Goal: Transaction & Acquisition: Book appointment/travel/reservation

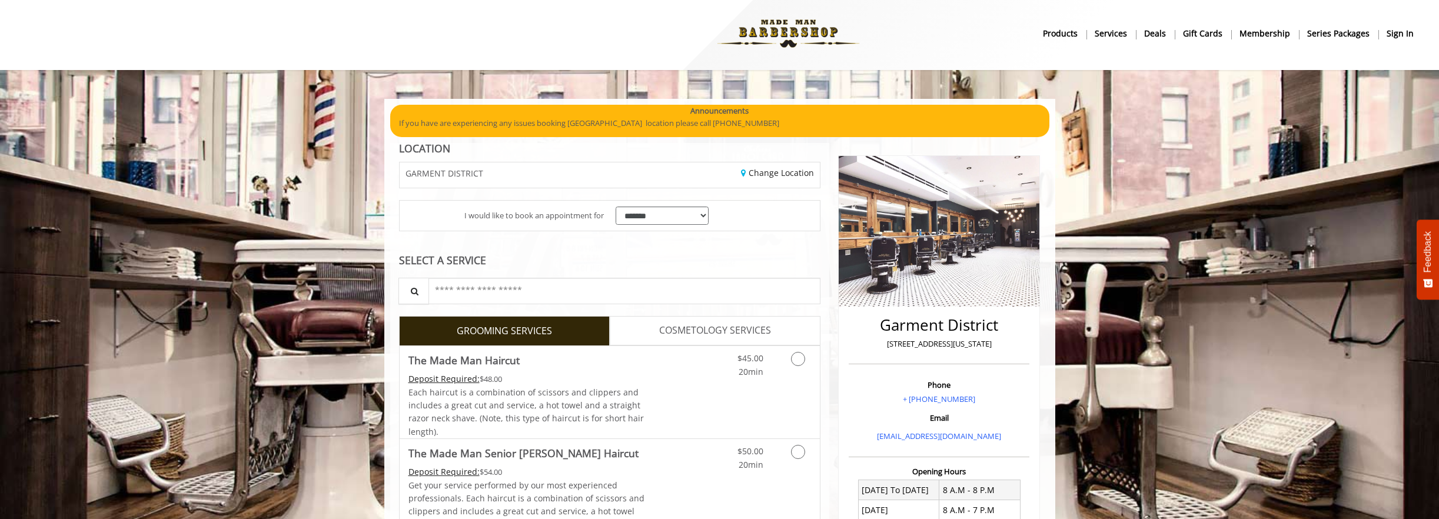
scroll to position [5, 0]
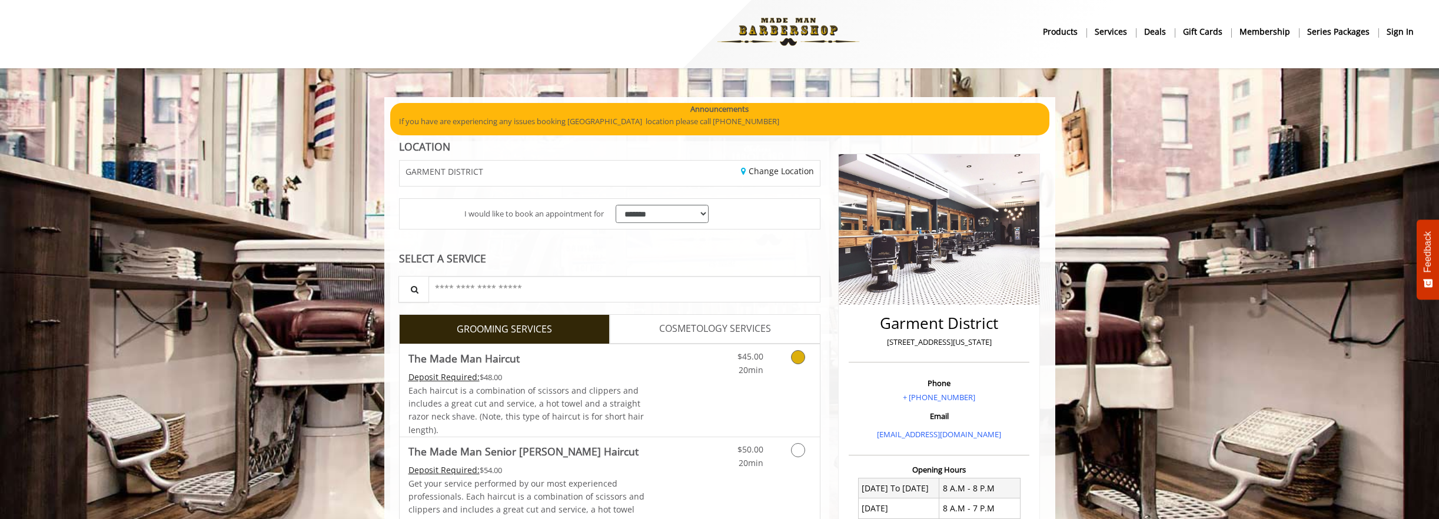
click at [801, 356] on icon "Grooming services" at bounding box center [798, 357] width 14 height 14
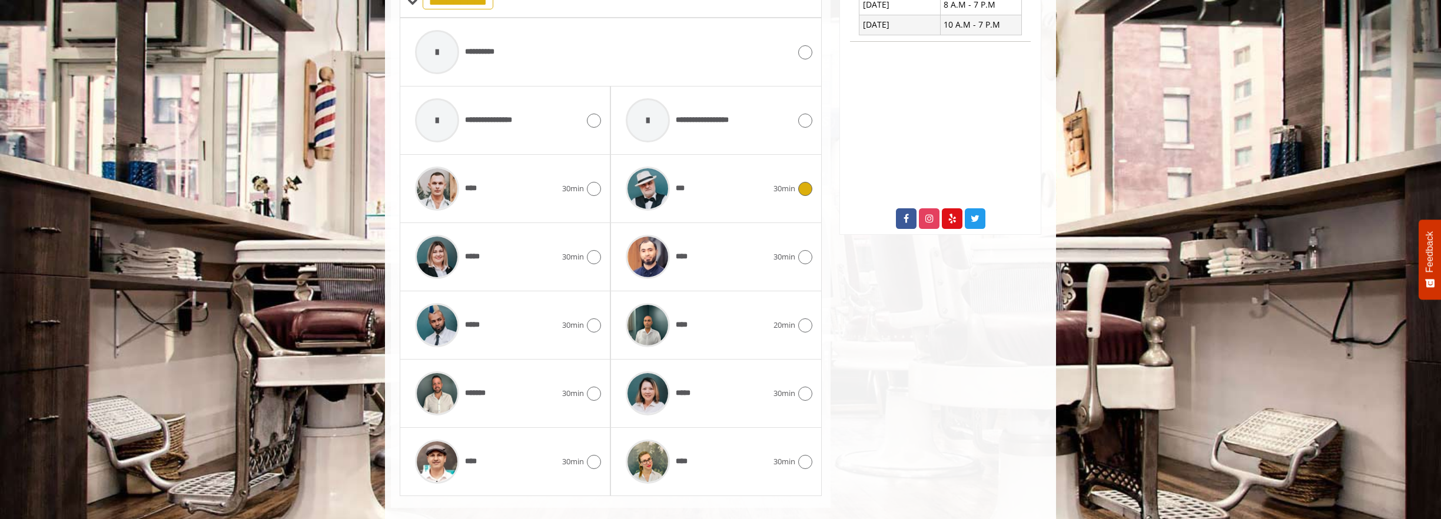
scroll to position [527, 0]
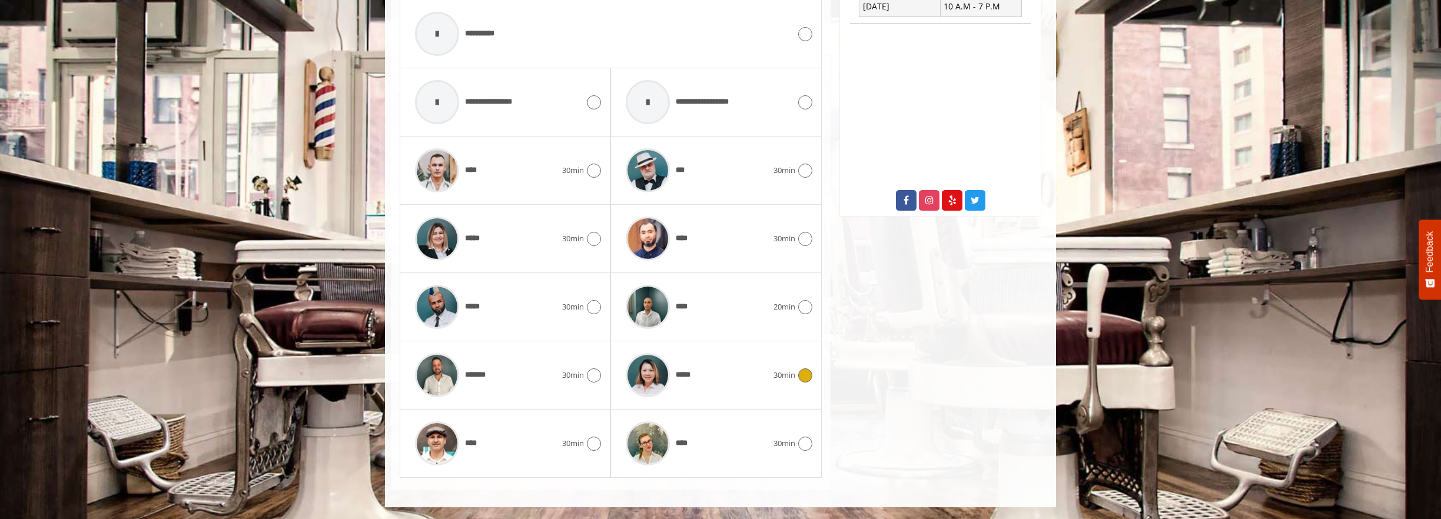
click at [800, 374] on icon at bounding box center [805, 376] width 14 height 14
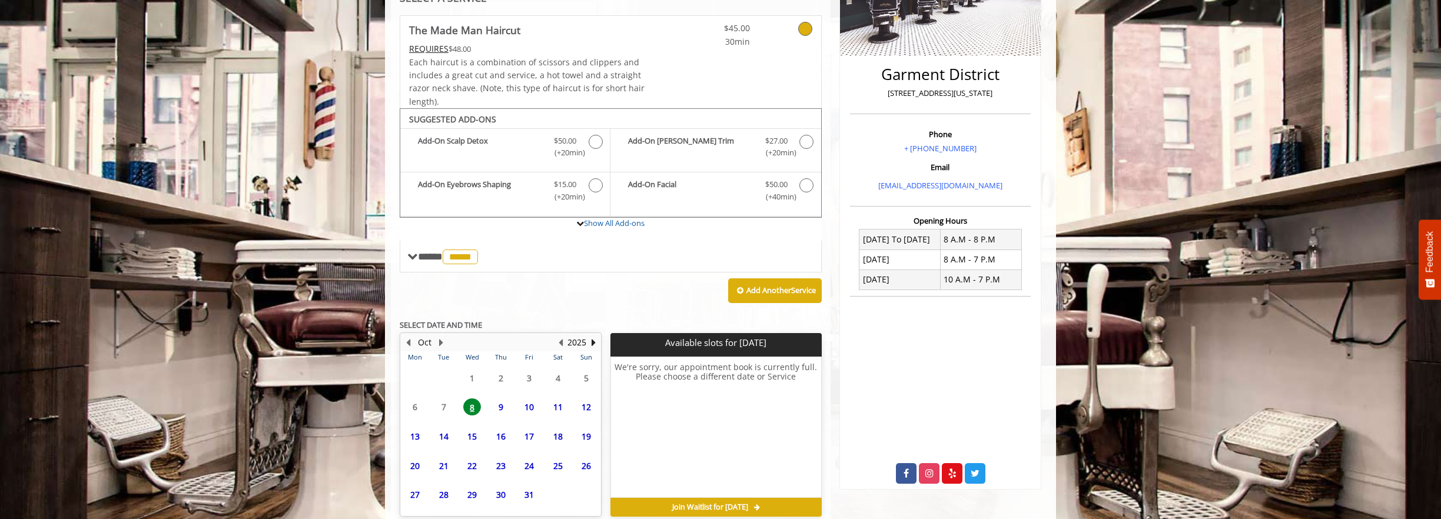
scroll to position [310, 0]
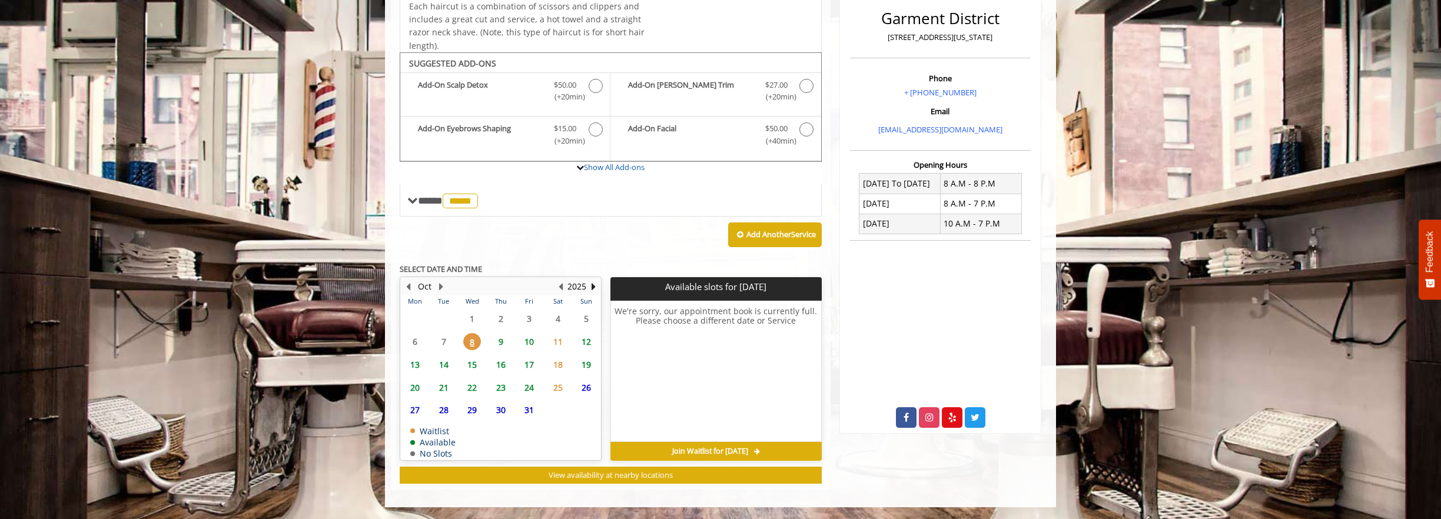
click at [500, 343] on span "9" at bounding box center [501, 341] width 18 height 17
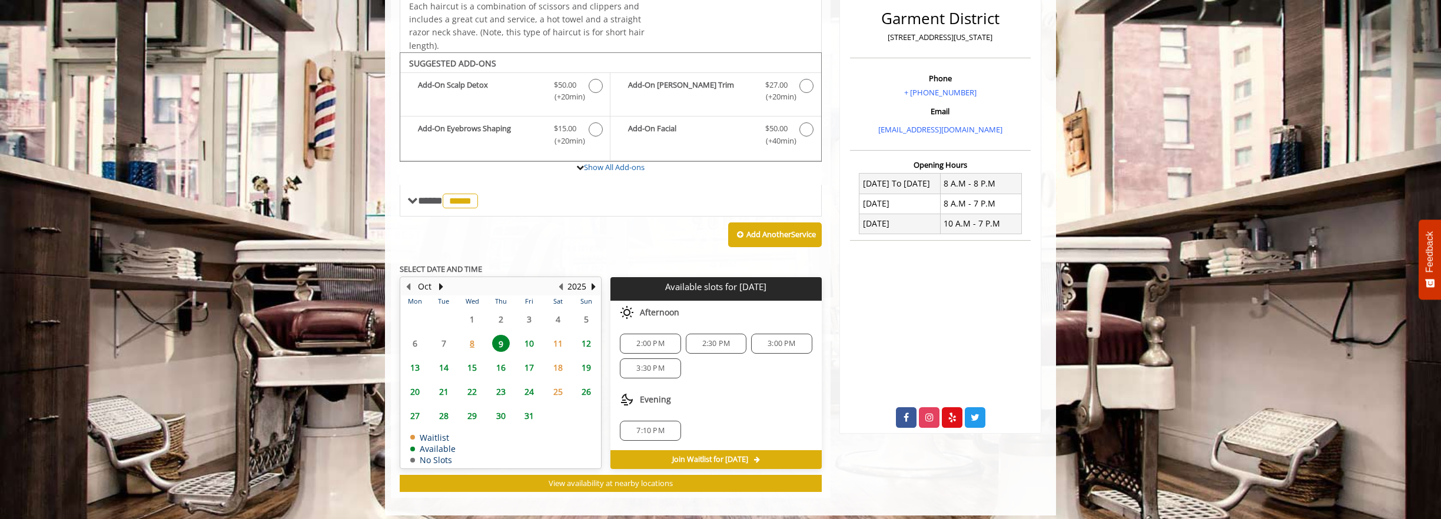
scroll to position [318, 0]
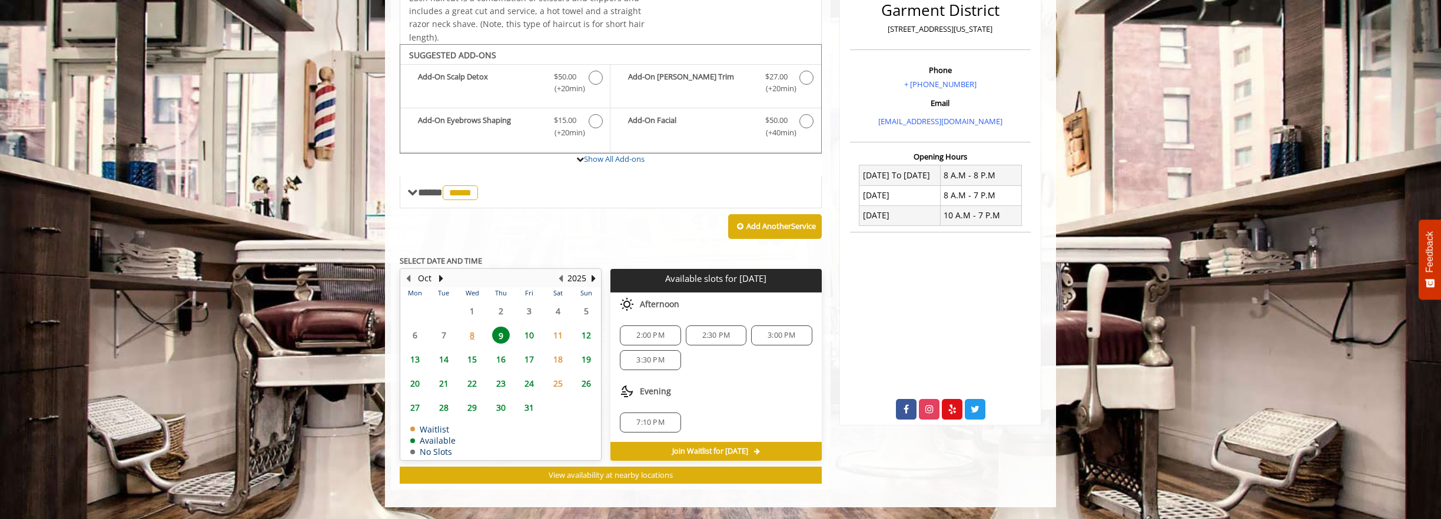
click at [671, 365] on div "3:30 PM" at bounding box center [650, 360] width 61 height 20
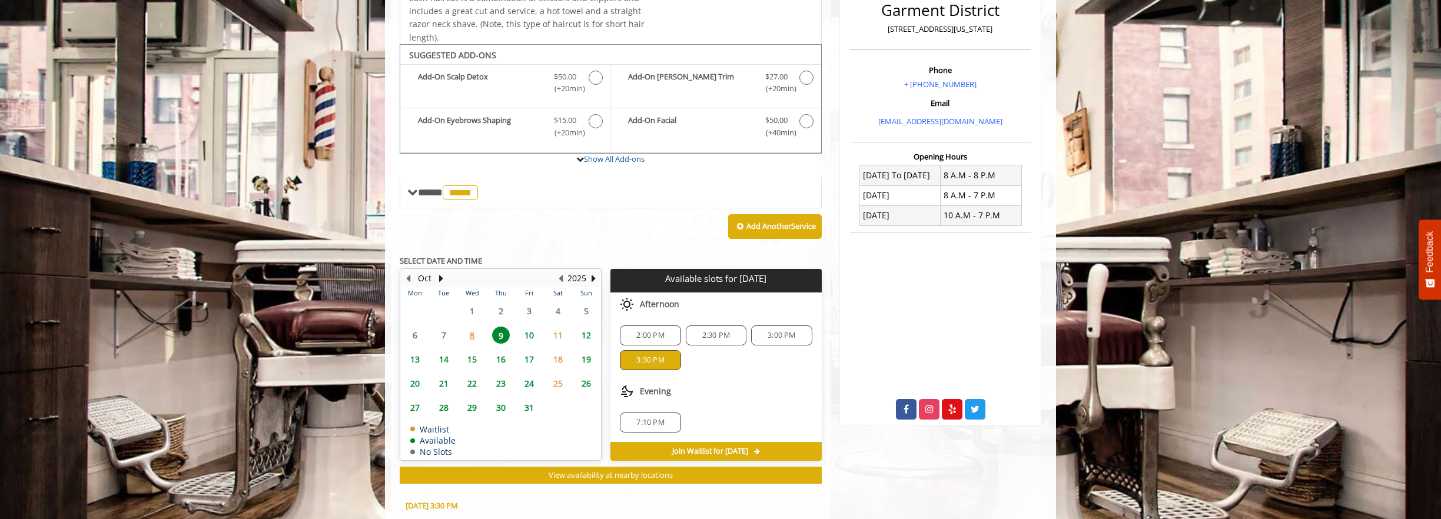
scroll to position [531, 0]
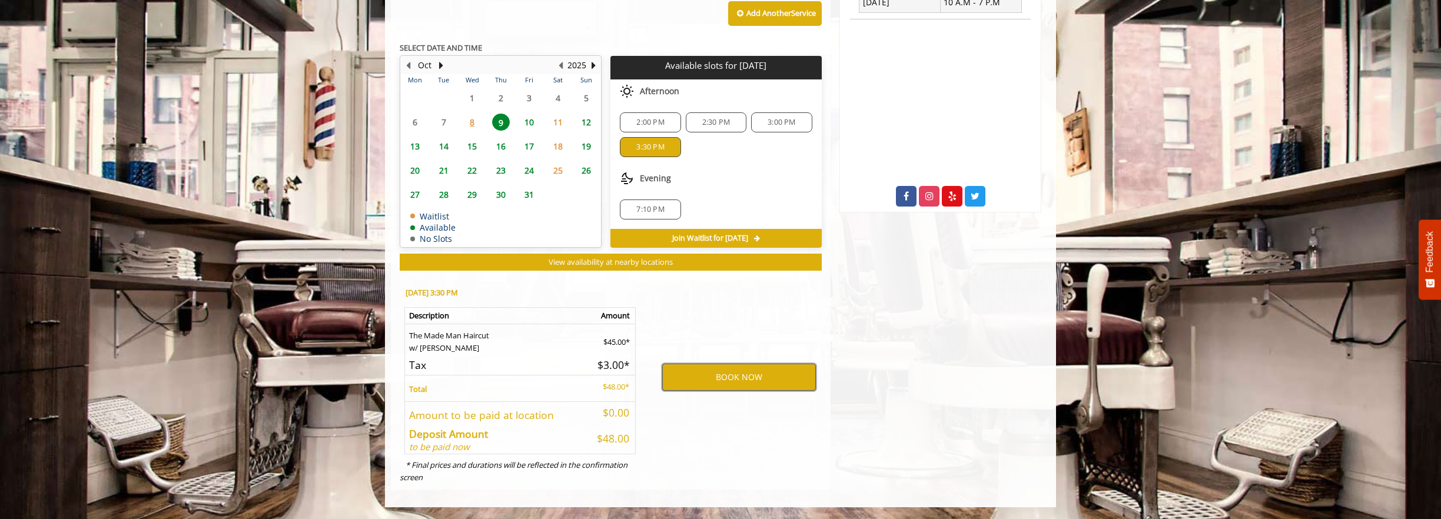
click at [749, 382] on button "BOOK NOW" at bounding box center [739, 377] width 154 height 27
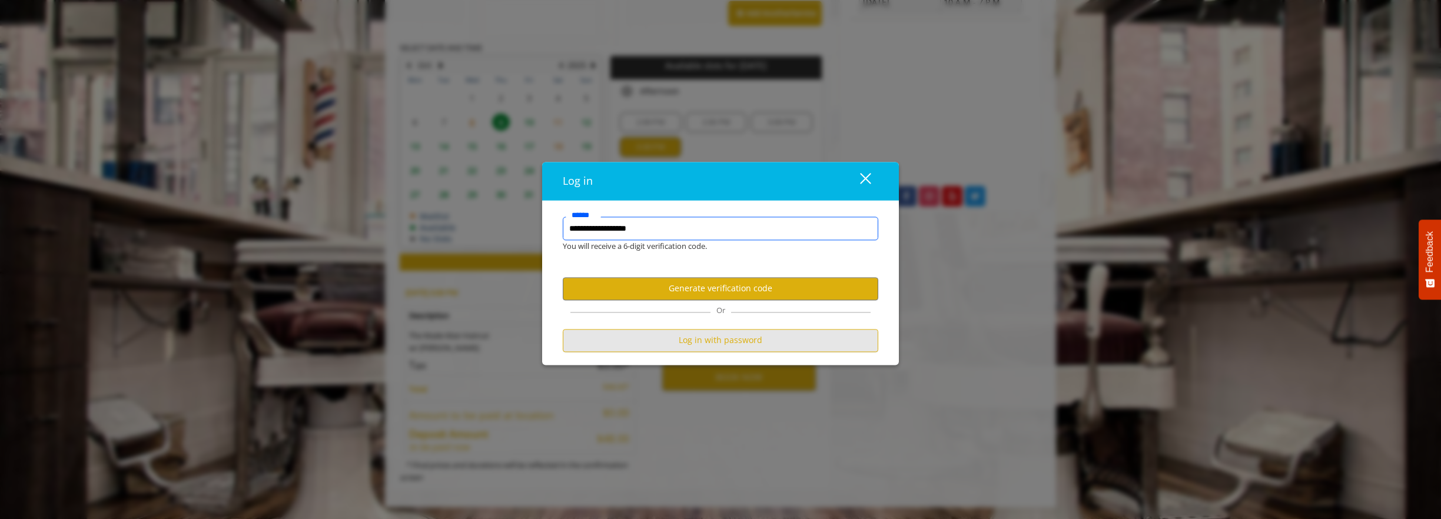
type input "**********"
click at [771, 343] on button "Log in with password" at bounding box center [721, 340] width 316 height 23
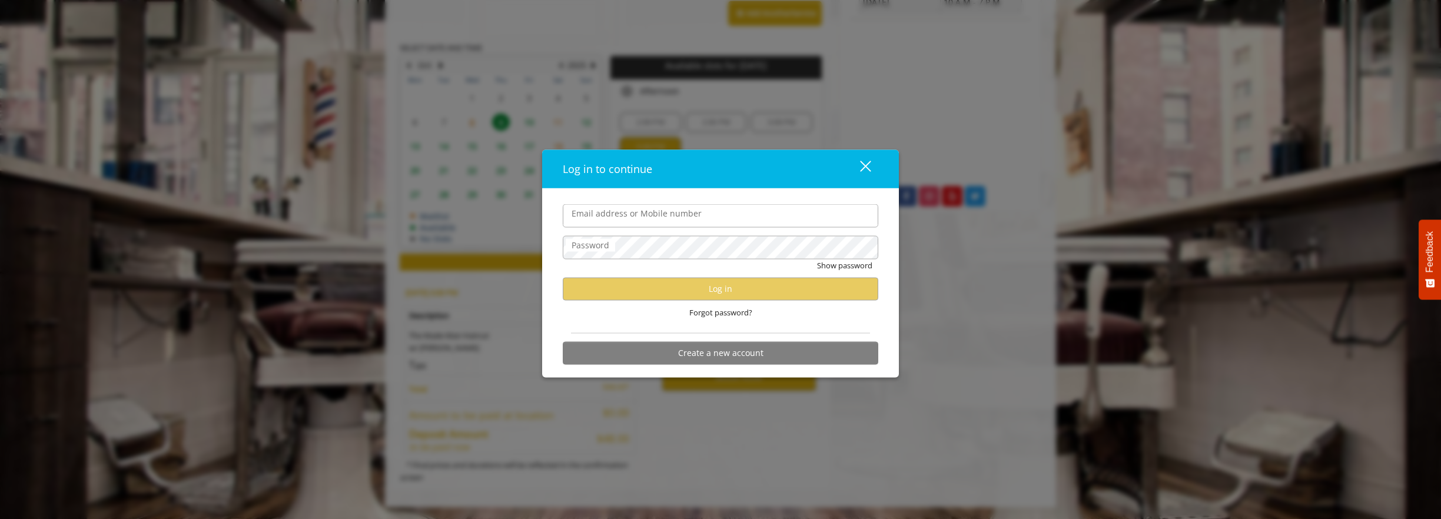
scroll to position [0, 0]
type input "**********"
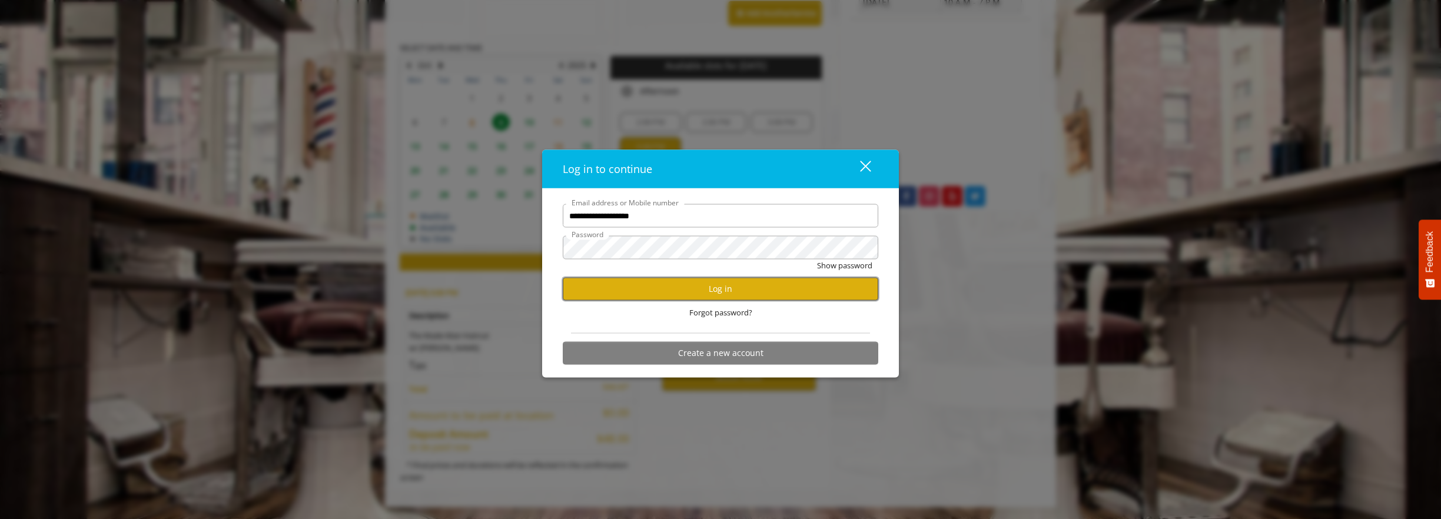
click at [717, 289] on button "Log in" at bounding box center [721, 288] width 316 height 23
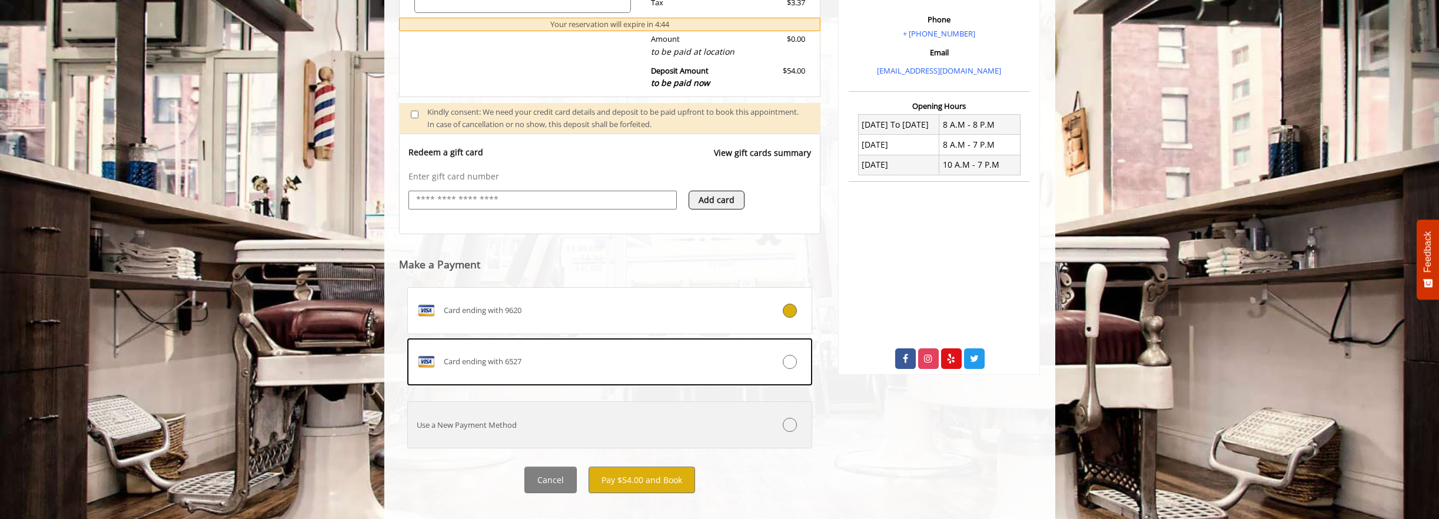
scroll to position [384, 0]
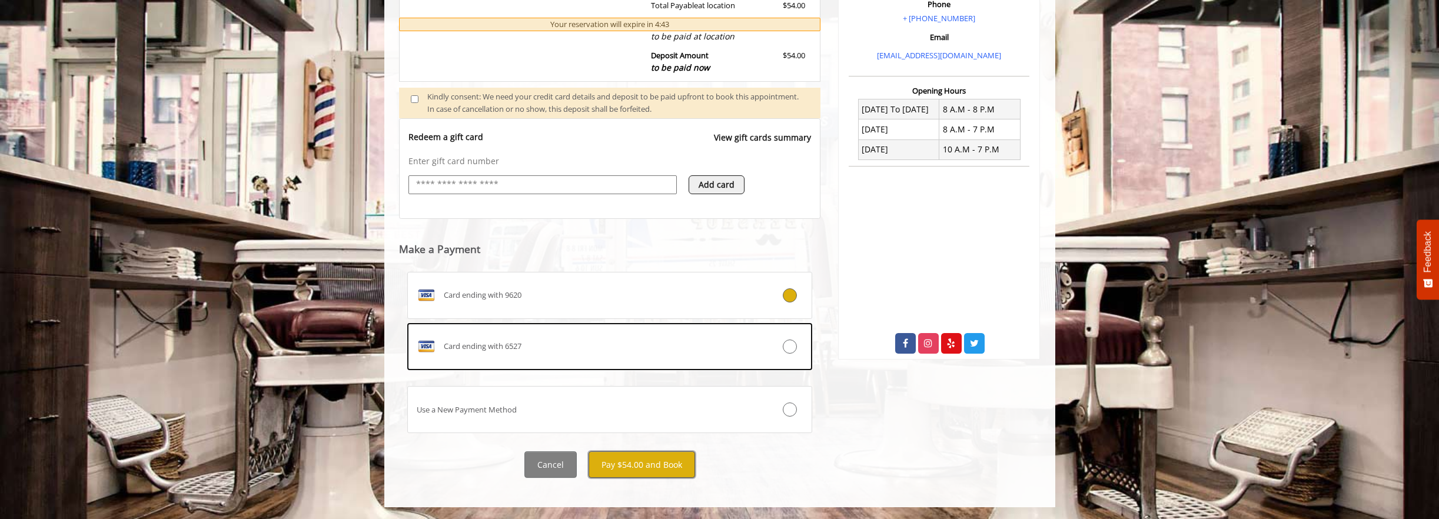
click at [664, 475] on button "Pay $54.00 and Book" at bounding box center [642, 465] width 107 height 26
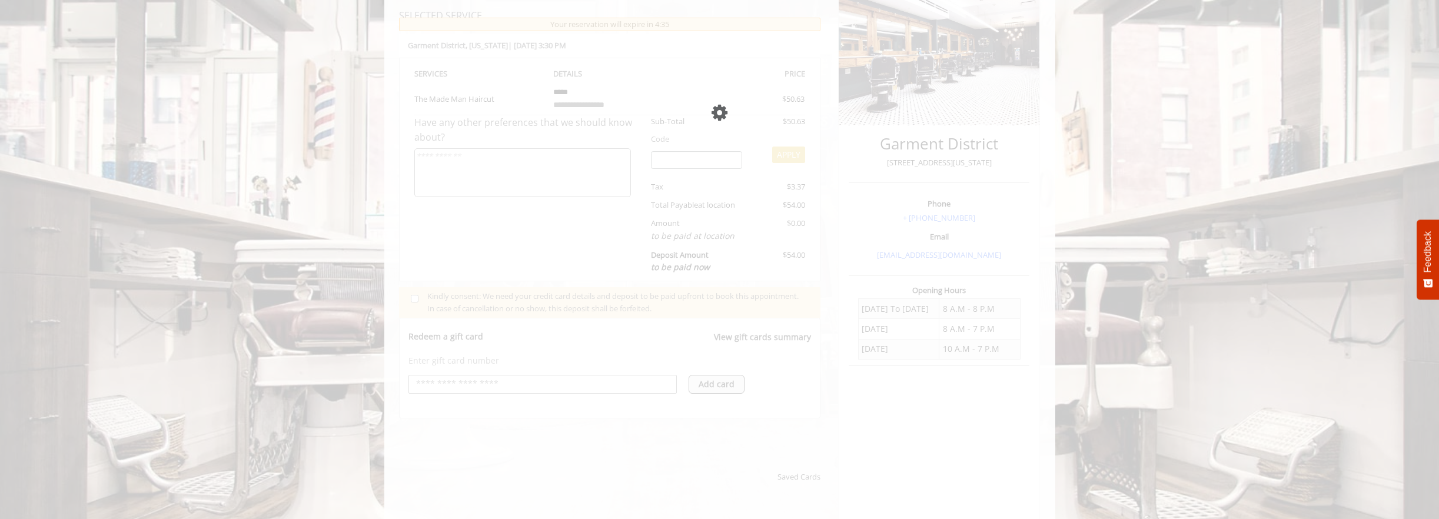
scroll to position [159, 0]
